Goal: Task Accomplishment & Management: Manage account settings

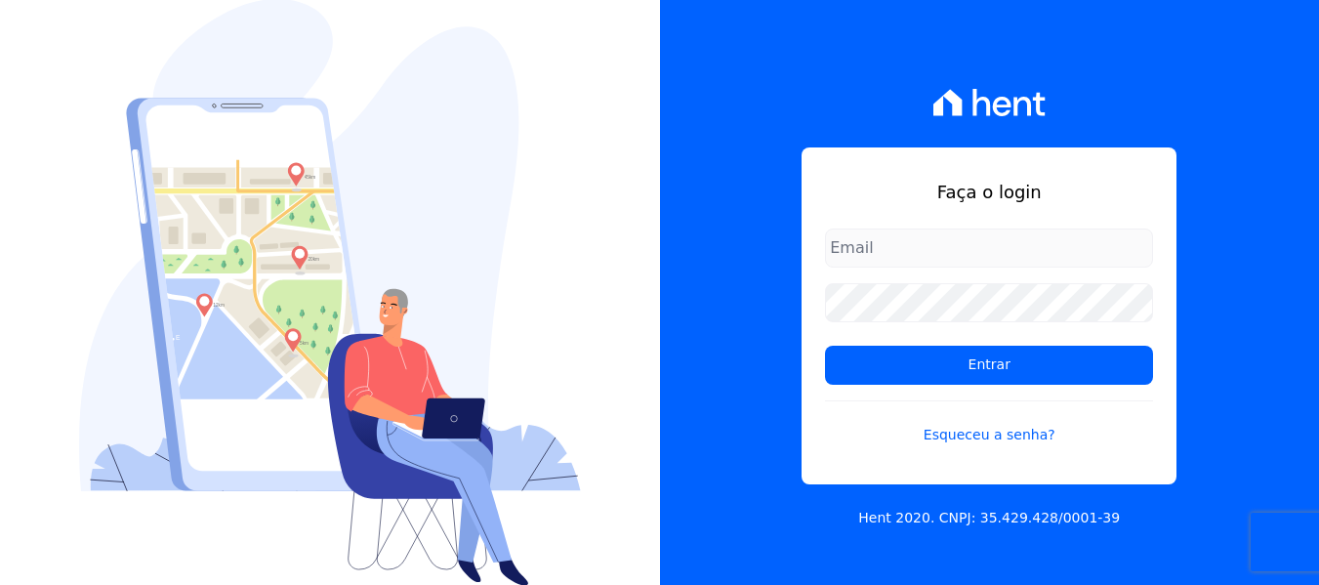
click at [900, 248] on input "email" at bounding box center [989, 247] width 328 height 39
type input "[EMAIL_ADDRESS][DOMAIN_NAME]"
click at [1016, 430] on link "Esqueceu a senha?" at bounding box center [989, 422] width 328 height 45
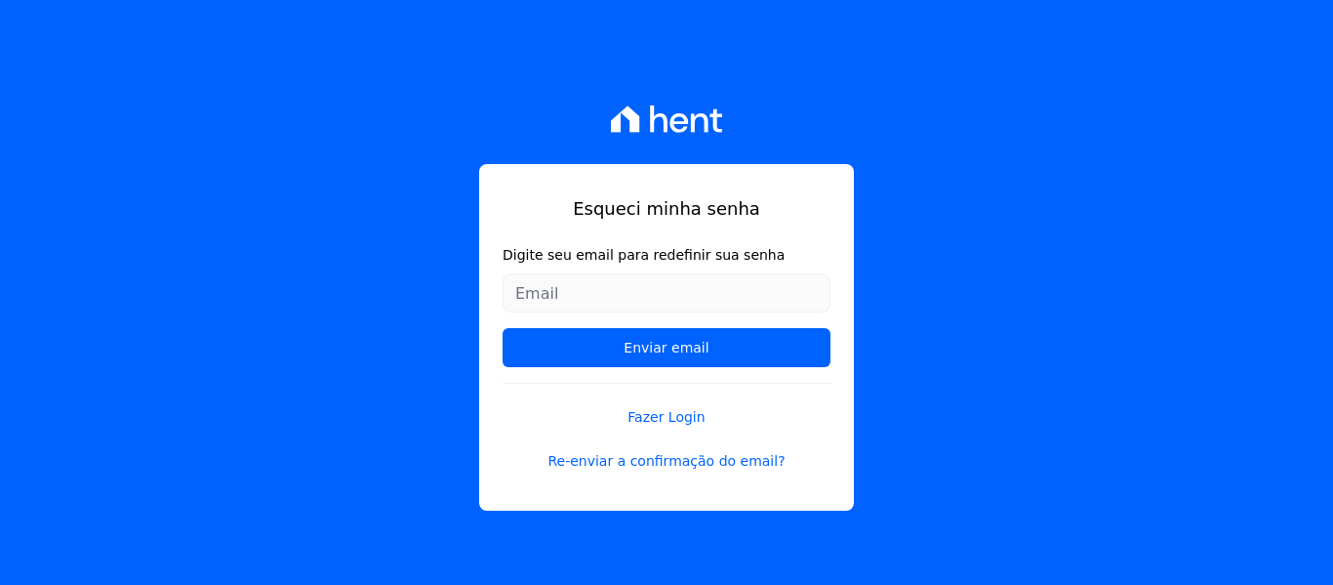
click at [540, 285] on input "Digite seu email para redefinir sua senha" at bounding box center [667, 292] width 328 height 39
type input "[EMAIL_ADDRESS][DOMAIN_NAME]"
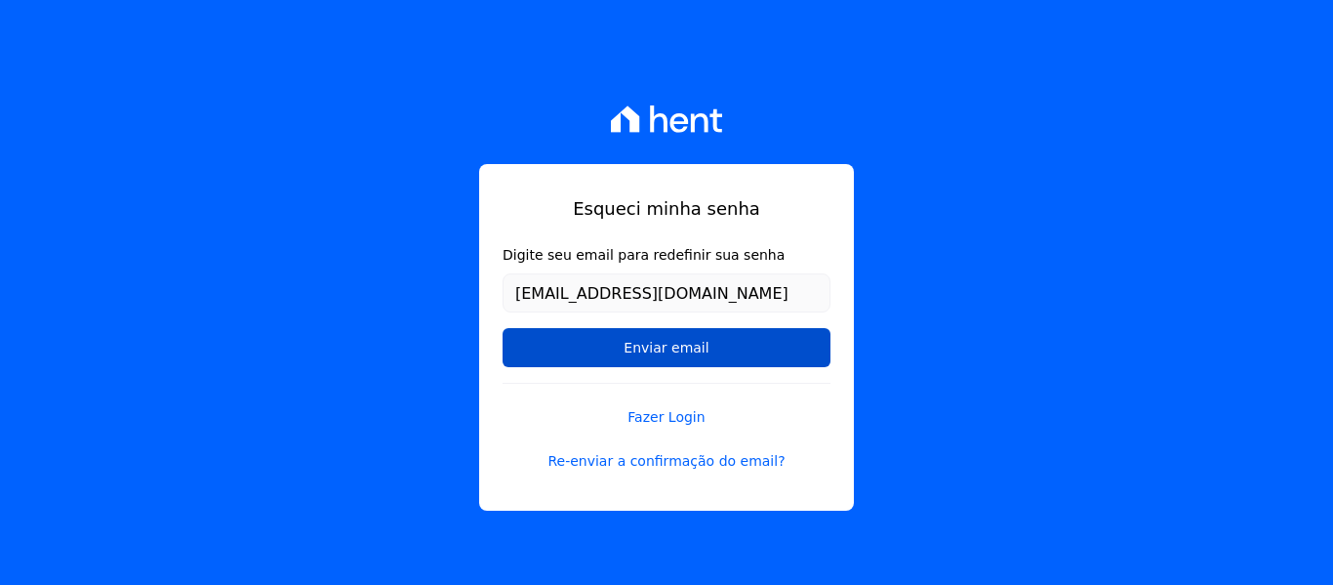
click at [592, 356] on input "Enviar email" at bounding box center [667, 347] width 328 height 39
click at [656, 345] on input "Enviar email" at bounding box center [667, 347] width 328 height 39
click at [656, 346] on input "Enviar email" at bounding box center [667, 347] width 328 height 39
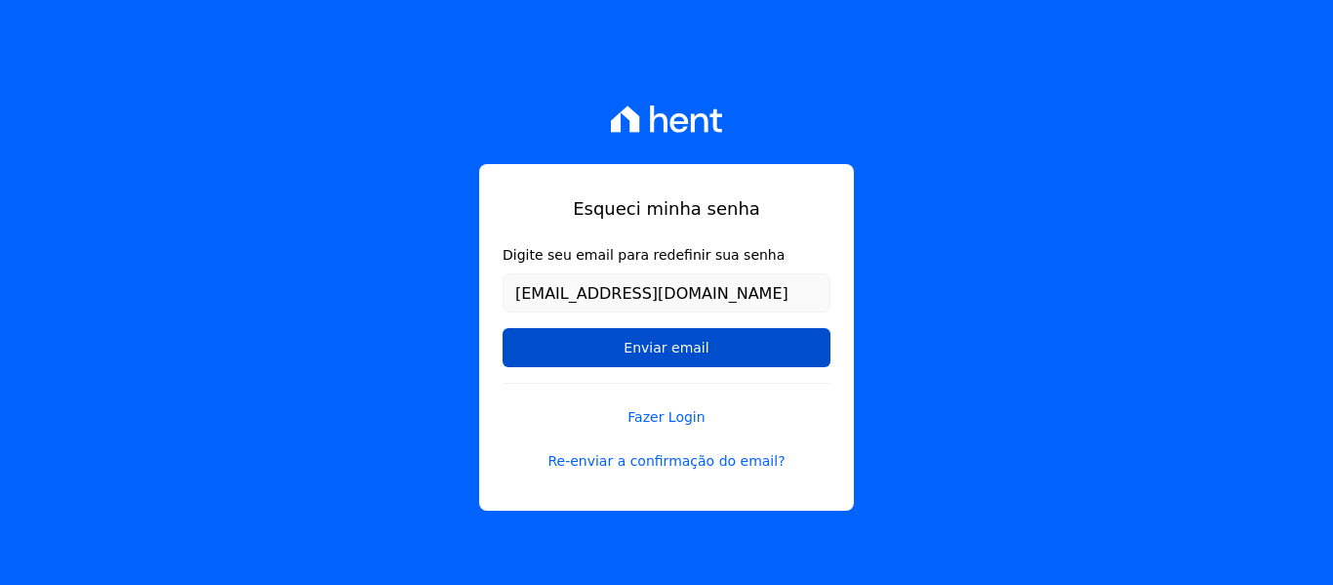
click at [657, 349] on input "Enviar email" at bounding box center [667, 347] width 328 height 39
click at [763, 346] on input "Enviar email" at bounding box center [667, 347] width 328 height 39
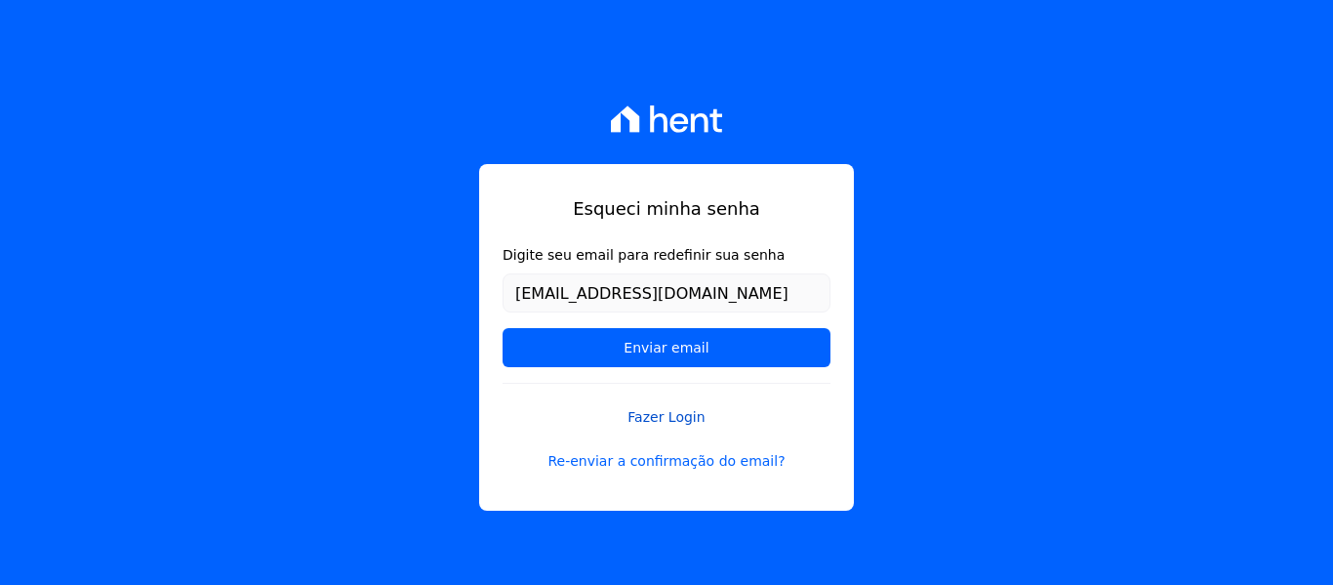
click at [698, 413] on link "Fazer Login" at bounding box center [667, 405] width 328 height 45
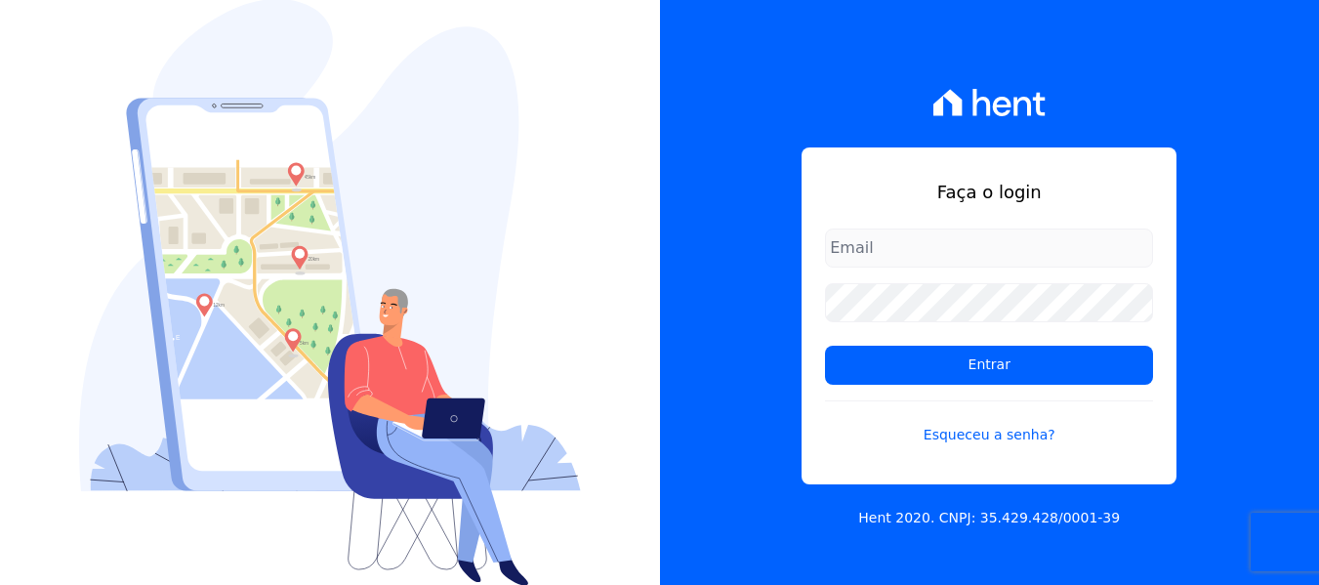
click at [875, 240] on input "email" at bounding box center [989, 247] width 328 height 39
type input "[EMAIL_ADDRESS][DOMAIN_NAME]"
